Goal: Information Seeking & Learning: Learn about a topic

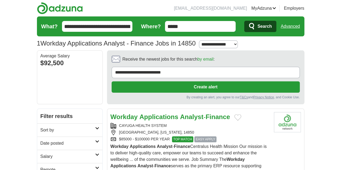
click at [180, 113] on strong "Analyst" at bounding box center [191, 116] width 23 height 7
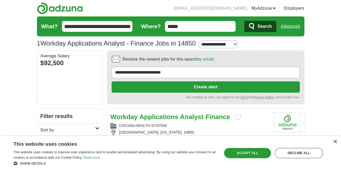
click at [180, 113] on strong "Analyst" at bounding box center [191, 116] width 23 height 7
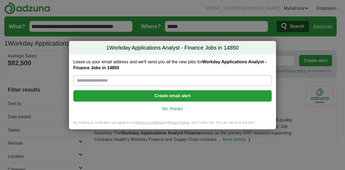
click at [174, 110] on link "No, thanks" at bounding box center [173, 109] width 190 height 6
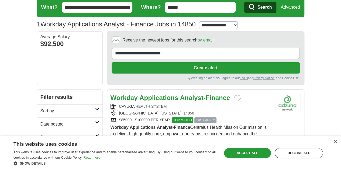
scroll to position [19, 0]
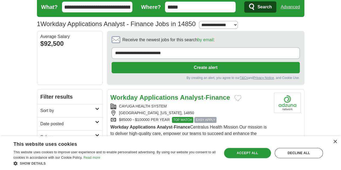
click at [174, 124] on div "Workday Applications Analyst - Finance Centralus Health Mission Our mission is …" at bounding box center [190, 140] width 159 height 32
